Goal: Navigation & Orientation: Find specific page/section

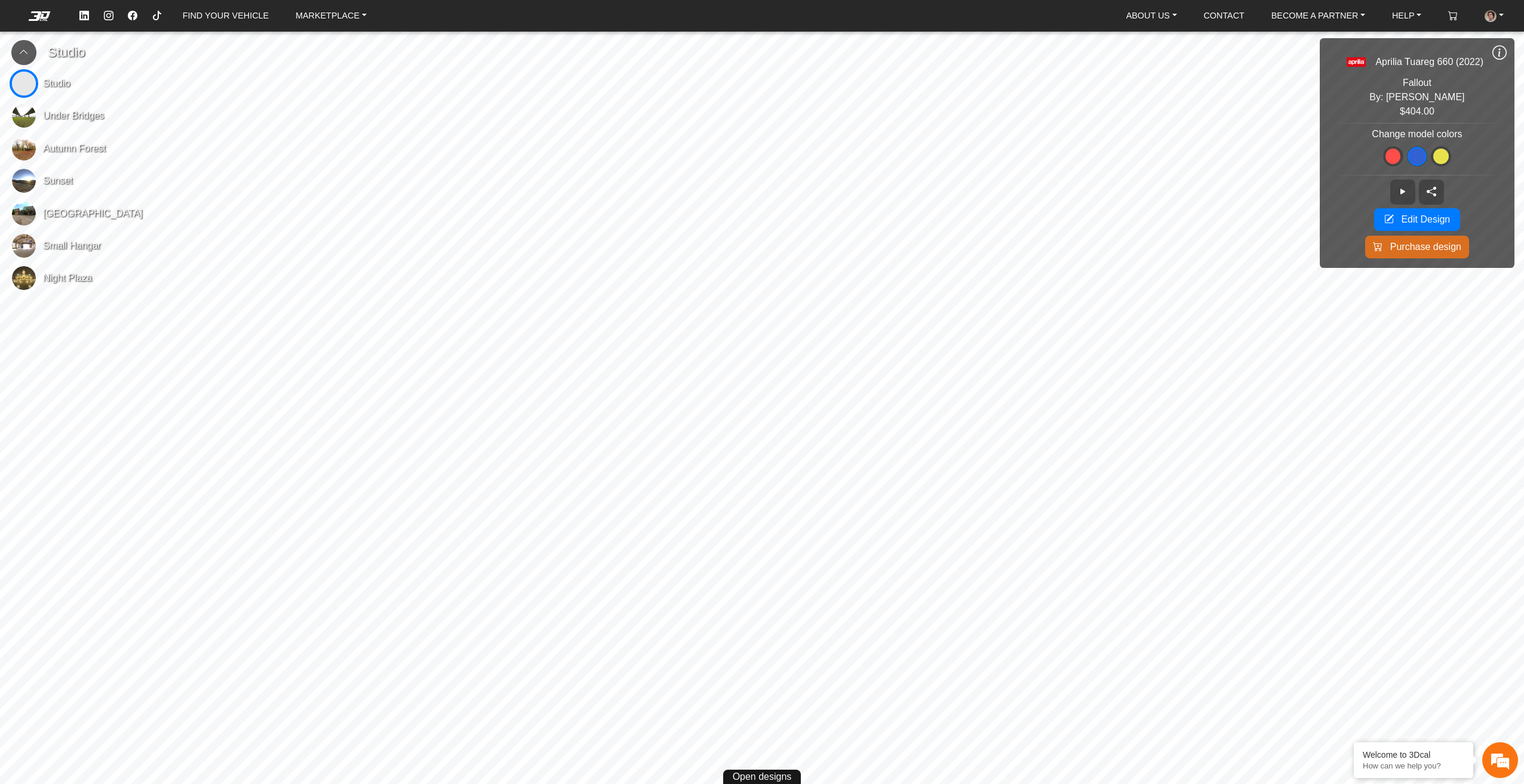
click at [19, 52] on icon at bounding box center [23, 52] width 9 height 10
